Goal: Information Seeking & Learning: Learn about a topic

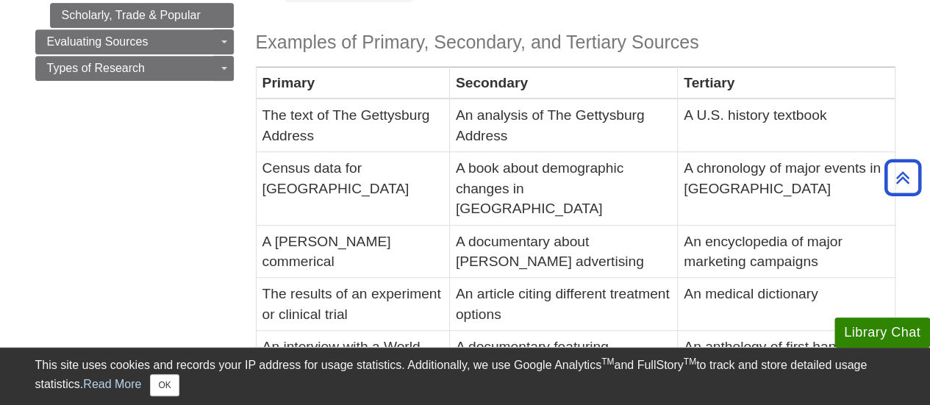
scroll to position [394, 0]
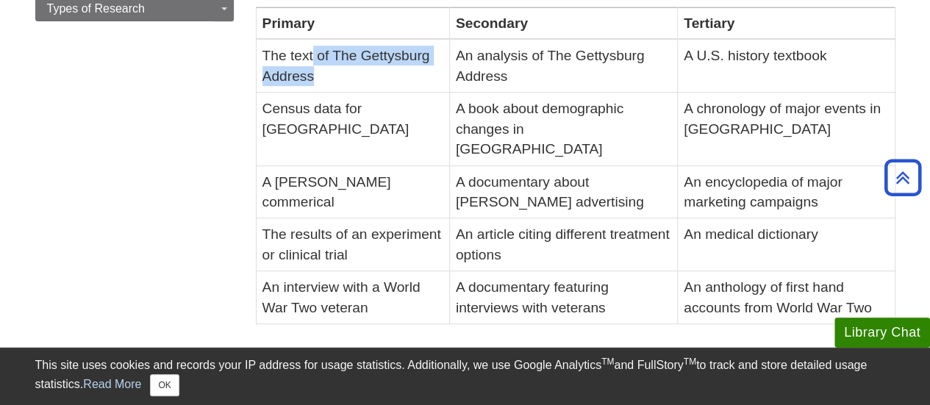
drag, startPoint x: 313, startPoint y: 50, endPoint x: 355, endPoint y: 70, distance: 46.4
click at [355, 70] on td "The text of The Gettysburg Address" at bounding box center [352, 66] width 193 height 53
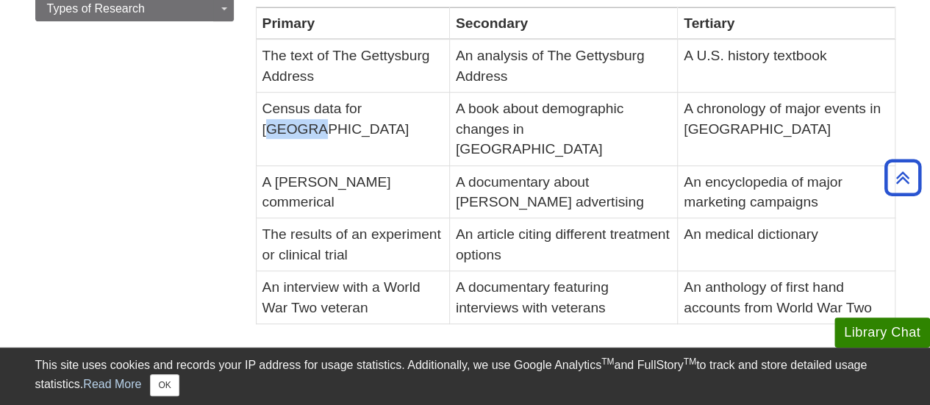
drag, startPoint x: 375, startPoint y: 107, endPoint x: 434, endPoint y: 119, distance: 60.0
click at [434, 119] on td "Census data for [GEOGRAPHIC_DATA]" at bounding box center [352, 129] width 193 height 73
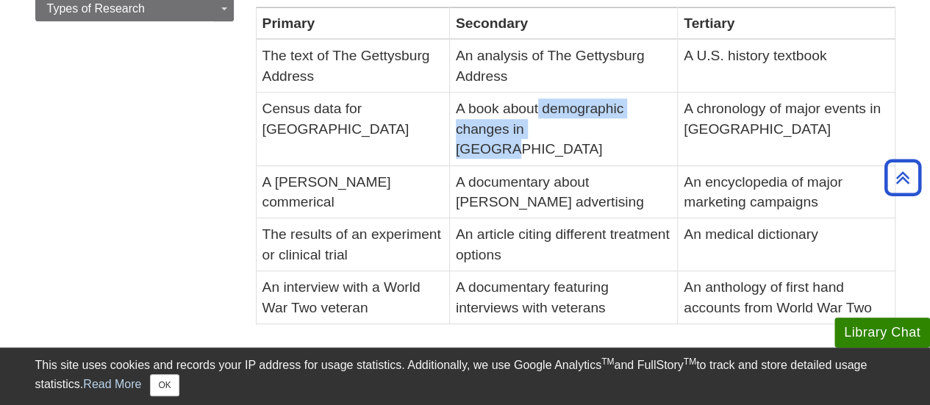
drag, startPoint x: 531, startPoint y: 111, endPoint x: 565, endPoint y: 132, distance: 39.6
click at [565, 132] on td "A book about demographic changes in [GEOGRAPHIC_DATA]" at bounding box center [563, 129] width 228 height 73
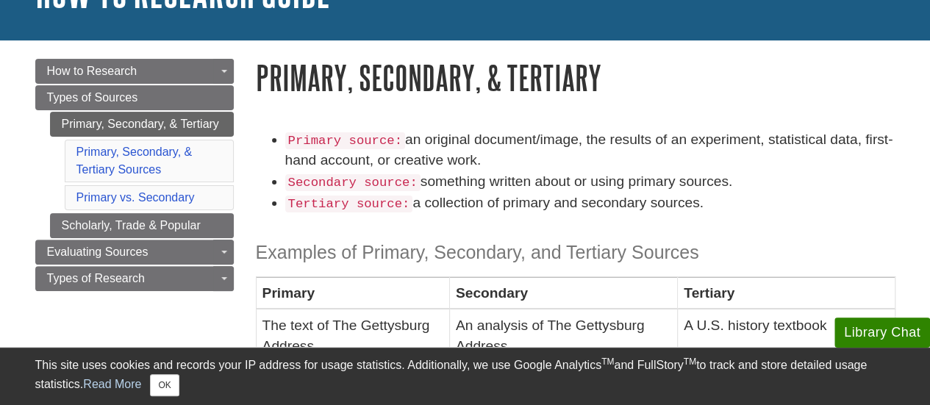
scroll to position [125, 0]
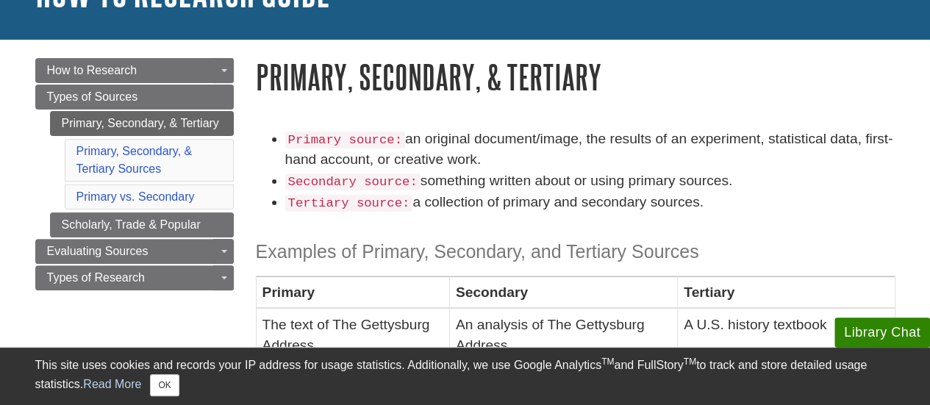
drag, startPoint x: 481, startPoint y: 156, endPoint x: 401, endPoint y: 142, distance: 80.6
click at [401, 142] on li "Primary source: an original document/image, the results of an experiment, stati…" at bounding box center [590, 150] width 610 height 43
copy li "an original document/image, the results of an experiment, statistical data, fir…"
drag, startPoint x: 415, startPoint y: 185, endPoint x: 728, endPoint y: 175, distance: 312.6
click at [728, 175] on li "Secondary source: something written about or using primary sources." at bounding box center [590, 181] width 610 height 21
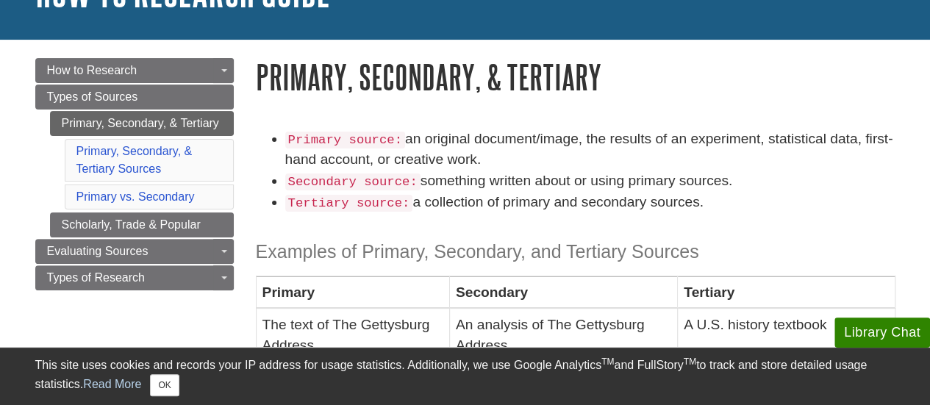
copy li "something written about or using primary sources."
drag, startPoint x: 701, startPoint y: 201, endPoint x: 406, endPoint y: 198, distance: 294.9
click at [406, 198] on li "Tertiary source: a collection of primary and secondary sources." at bounding box center [590, 202] width 610 height 21
copy li "a collection of primary and secondary sources."
click at [618, 145] on li "Primary source: an original document/image, the results of an experiment, stati…" at bounding box center [590, 150] width 610 height 43
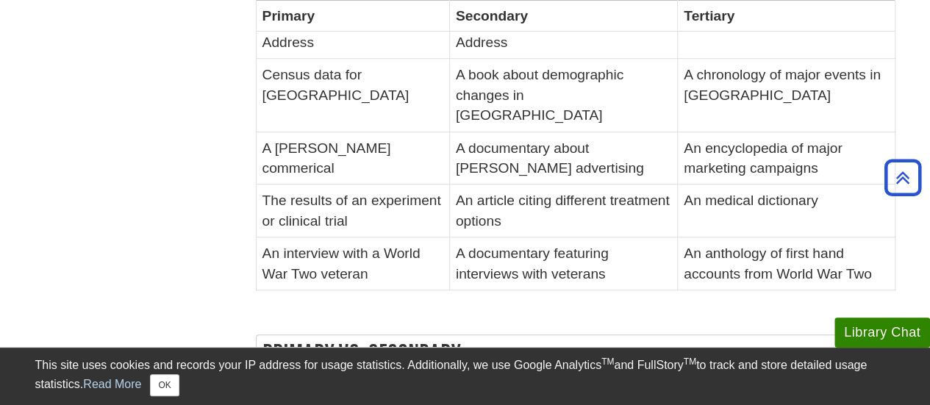
scroll to position [432, 0]
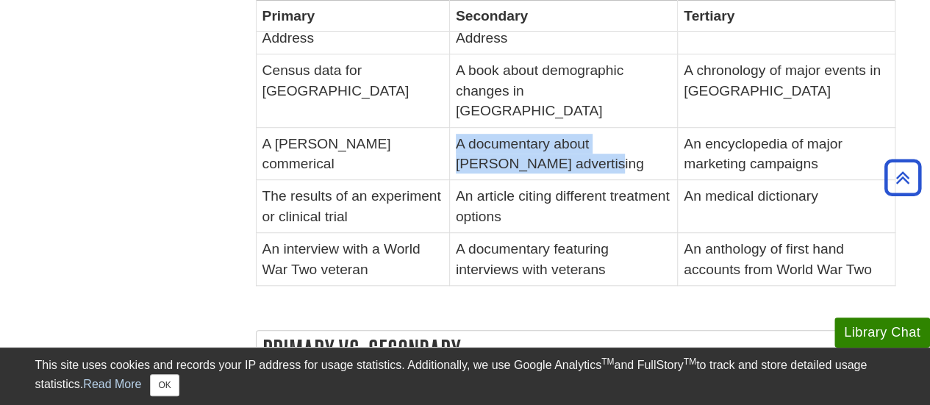
drag, startPoint x: 599, startPoint y: 143, endPoint x: 449, endPoint y: 119, distance: 151.8
click at [449, 127] on td "A documentary about [PERSON_NAME] advertising" at bounding box center [563, 153] width 228 height 53
copy td "A documentary about [PERSON_NAME] advertising"
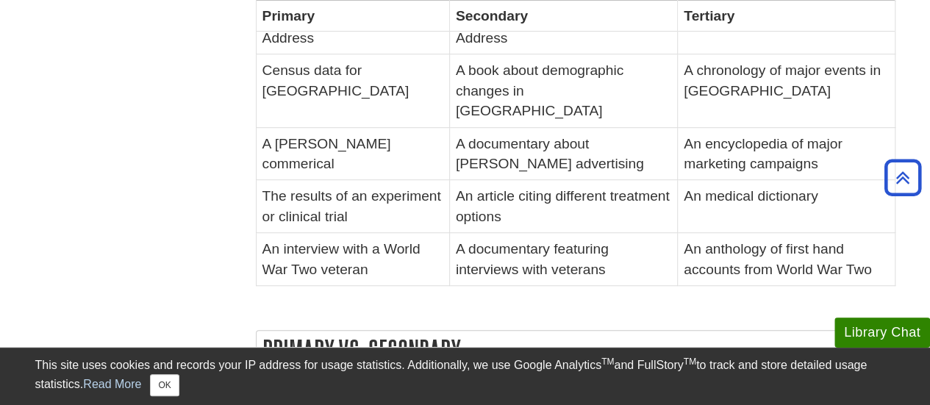
click at [772, 182] on td "An medical dictionary" at bounding box center [786, 206] width 217 height 53
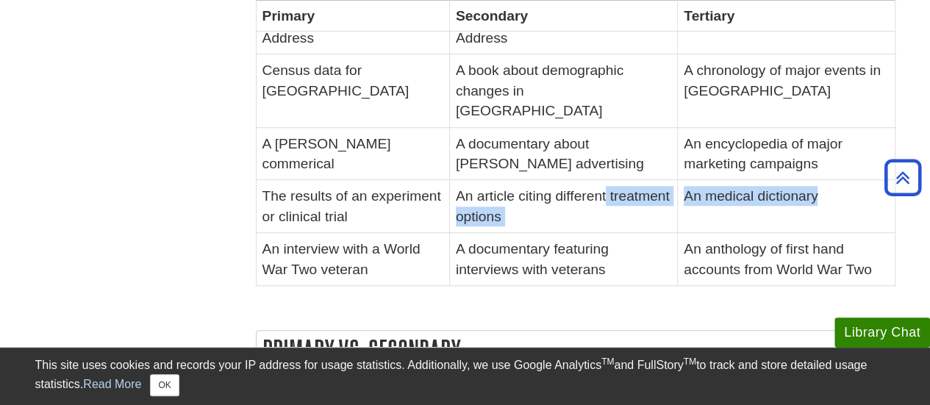
drag, startPoint x: 803, startPoint y: 176, endPoint x: 657, endPoint y: 173, distance: 146.4
click at [657, 180] on tr "The results of an experiment or clinical trial An article citing different trea…" at bounding box center [575, 206] width 639 height 53
click at [691, 187] on td "An medical dictionary" at bounding box center [786, 206] width 217 height 53
drag, startPoint x: 799, startPoint y: 176, endPoint x: 668, endPoint y: 174, distance: 131.6
click at [678, 180] on td "An medical dictionary" at bounding box center [786, 206] width 217 height 53
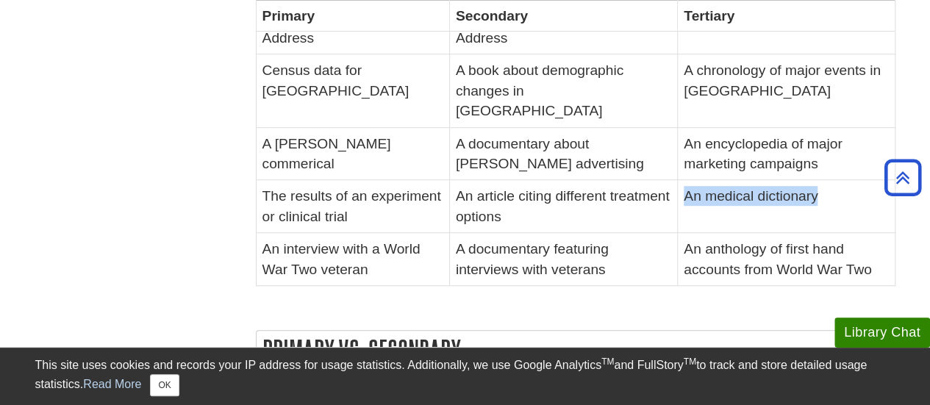
copy td "An medical dictionary"
click at [507, 205] on td "An article citing different treatment options" at bounding box center [563, 206] width 228 height 53
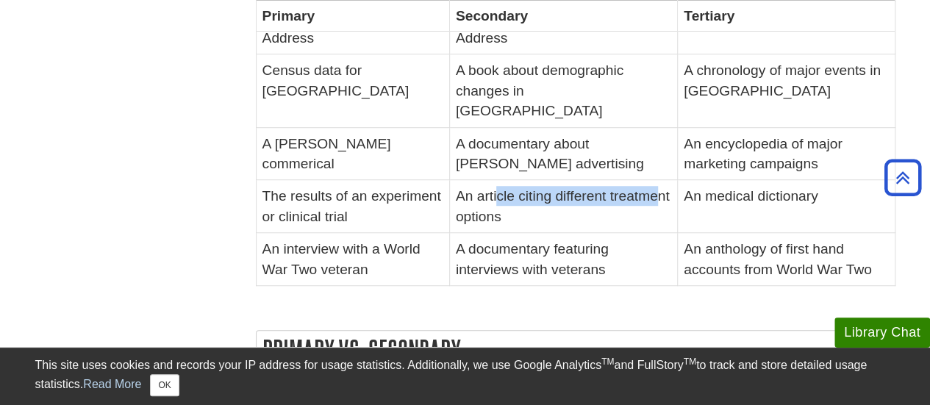
drag, startPoint x: 500, startPoint y: 190, endPoint x: 494, endPoint y: 176, distance: 15.2
click at [494, 180] on td "An article citing different treatment options" at bounding box center [563, 206] width 228 height 53
click at [471, 233] on td "A documentary featuring interviews with veterans" at bounding box center [563, 259] width 228 height 53
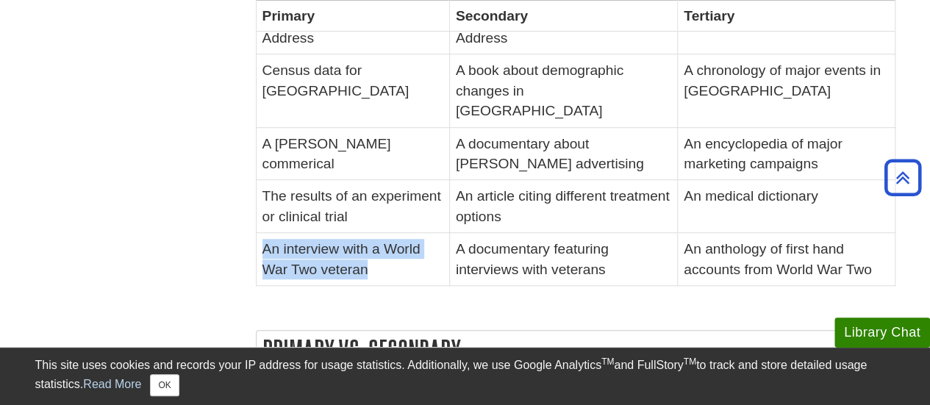
drag, startPoint x: 368, startPoint y: 250, endPoint x: 260, endPoint y: 230, distance: 109.2
click at [260, 233] on td "An interview with a World War Two veteran" at bounding box center [352, 259] width 193 height 53
copy td "An interview with a World War Two veteran"
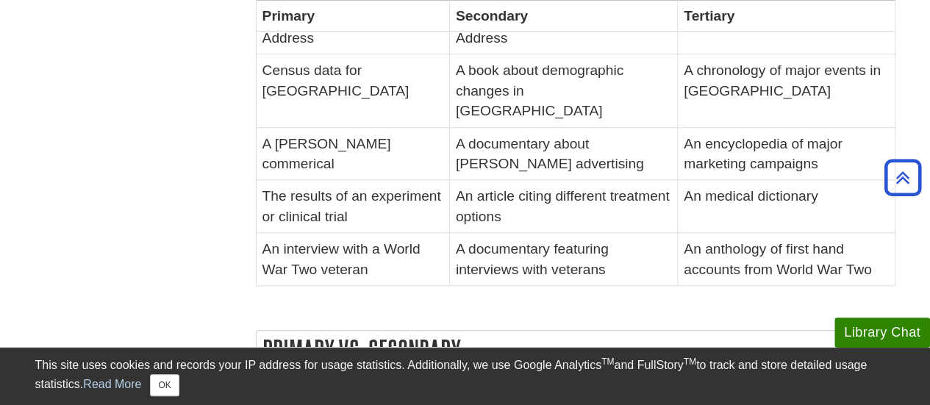
click at [732, 233] on td "An anthology of first hand accounts from World War Two" at bounding box center [786, 259] width 217 height 53
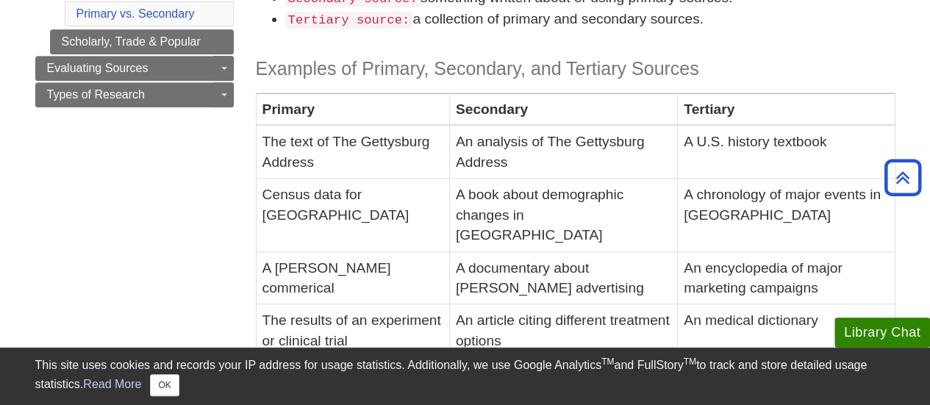
scroll to position [309, 0]
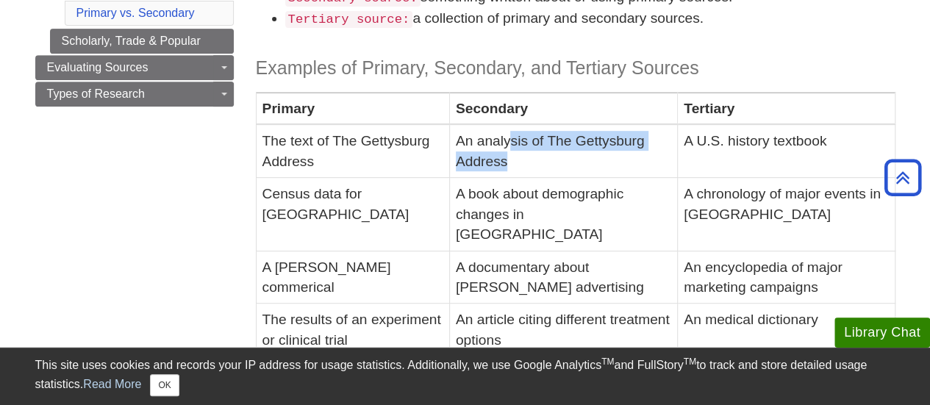
drag, startPoint x: 503, startPoint y: 133, endPoint x: 532, endPoint y: 164, distance: 42.1
click at [532, 164] on td "An analysis of The Gettysburg Address" at bounding box center [563, 151] width 228 height 53
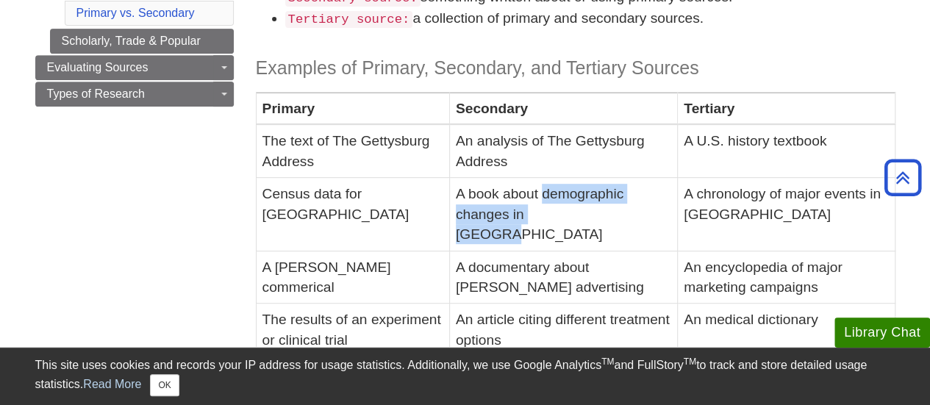
drag, startPoint x: 536, startPoint y: 198, endPoint x: 574, endPoint y: 219, distance: 43.1
click at [574, 219] on td "A book about demographic changes in [GEOGRAPHIC_DATA]" at bounding box center [563, 214] width 228 height 73
